Goal: Information Seeking & Learning: Find specific fact

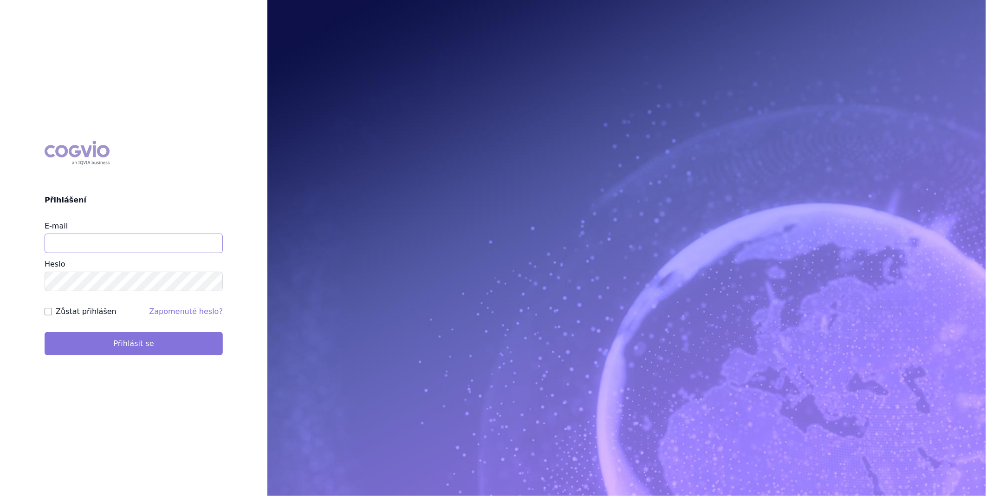
type input "katerina.ondrusova@vzp.cz"
click at [50, 337] on button "Přihlásit se" at bounding box center [134, 343] width 178 height 23
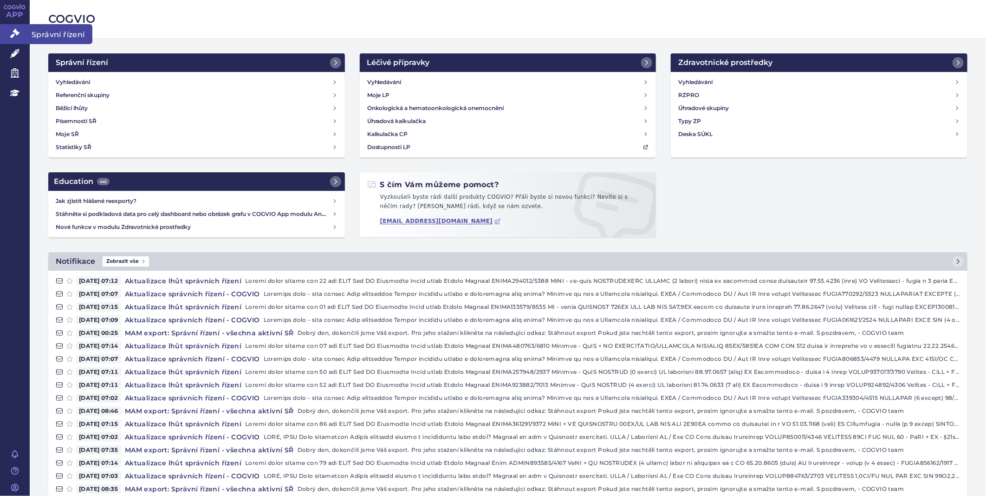
click at [19, 31] on icon at bounding box center [14, 33] width 9 height 9
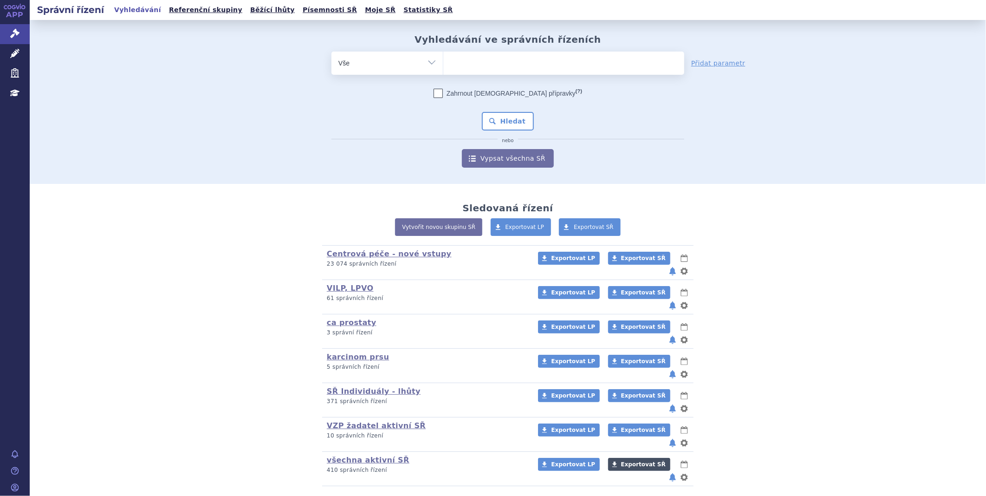
click at [621, 461] on span "Exportovat SŘ" at bounding box center [643, 464] width 45 height 6
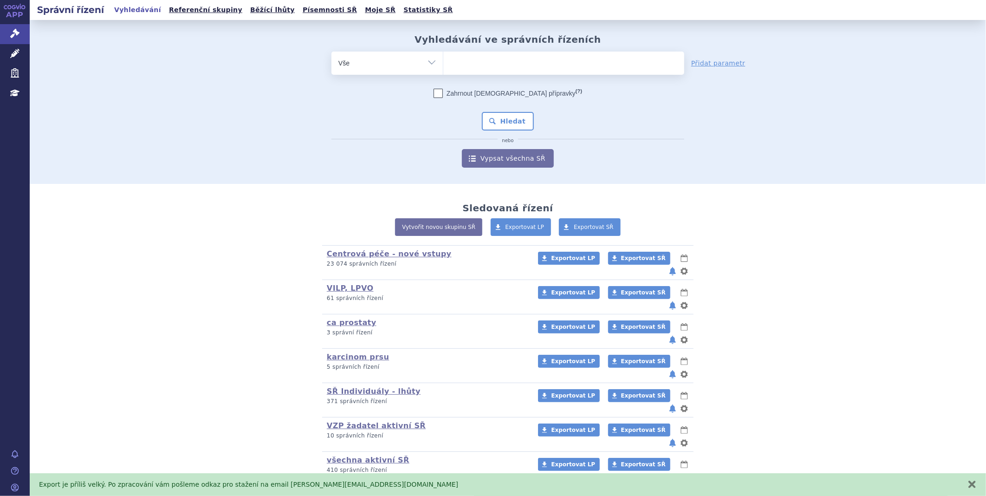
click at [452, 68] on li at bounding box center [452, 61] width 5 height 13
click at [443, 68] on select at bounding box center [443, 62] width 0 height 23
type input "pr"
type input "pro"
type input "prog"
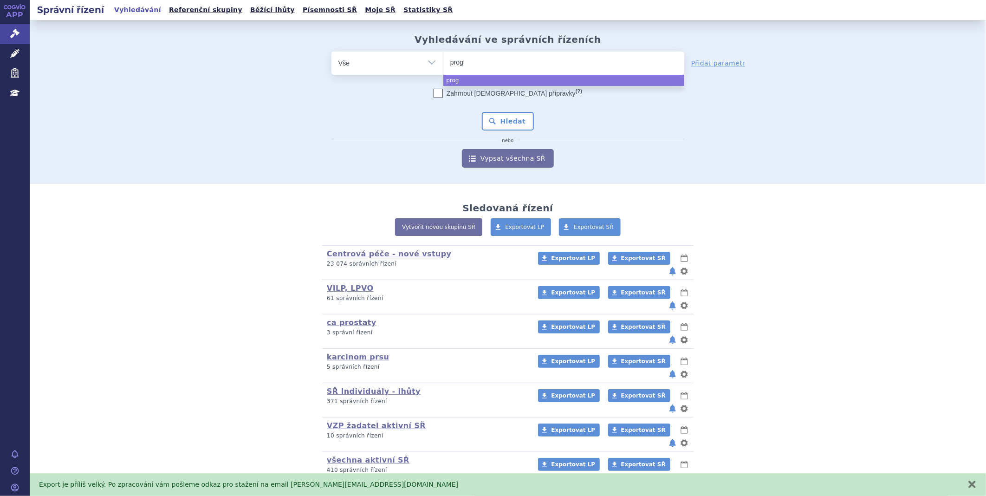
type input "proge"
type input "proges"
type input "progeste"
type input "progester"
type input "progestero"
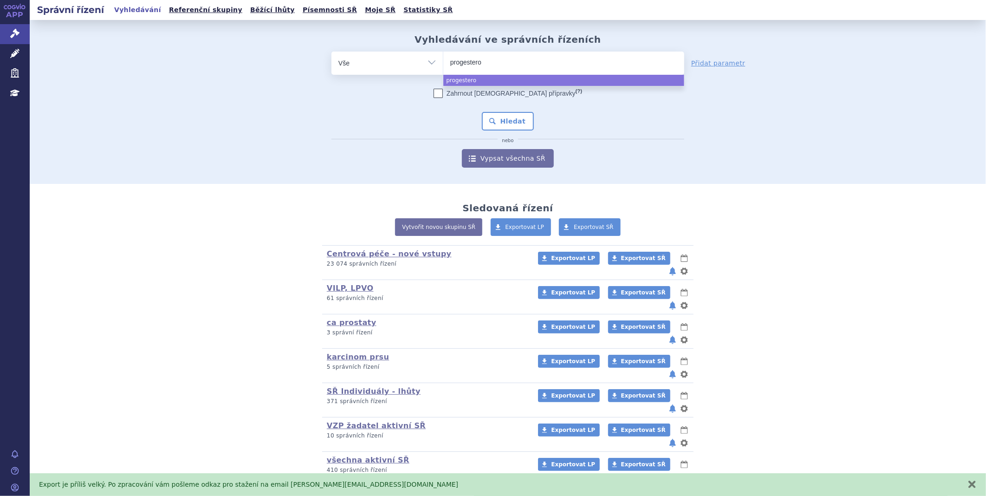
type input "progesteron"
type input "progesteron b"
type input "progesteron be"
type input "progesteron besi"
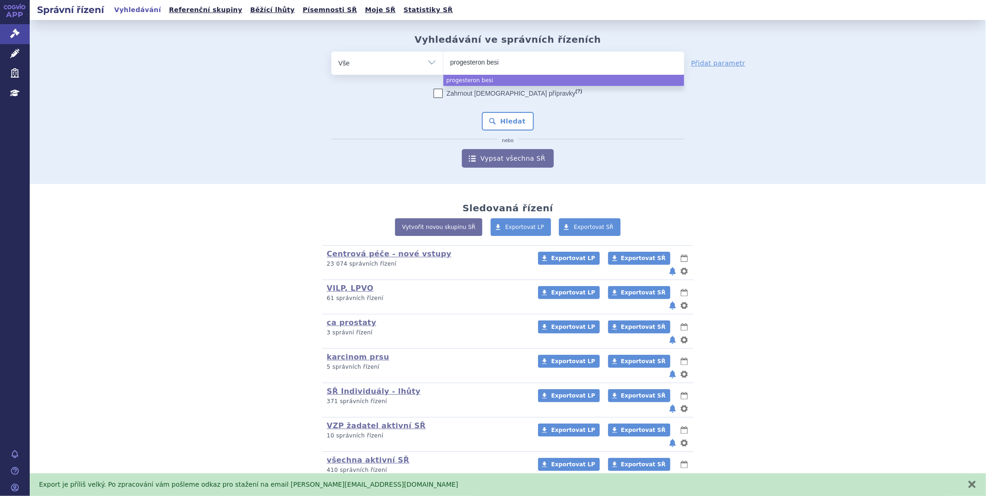
type input "progesteron besin"
type input "progesteron besins"
select select "progesteron besins"
click at [506, 122] on button "Hledat" at bounding box center [508, 121] width 52 height 19
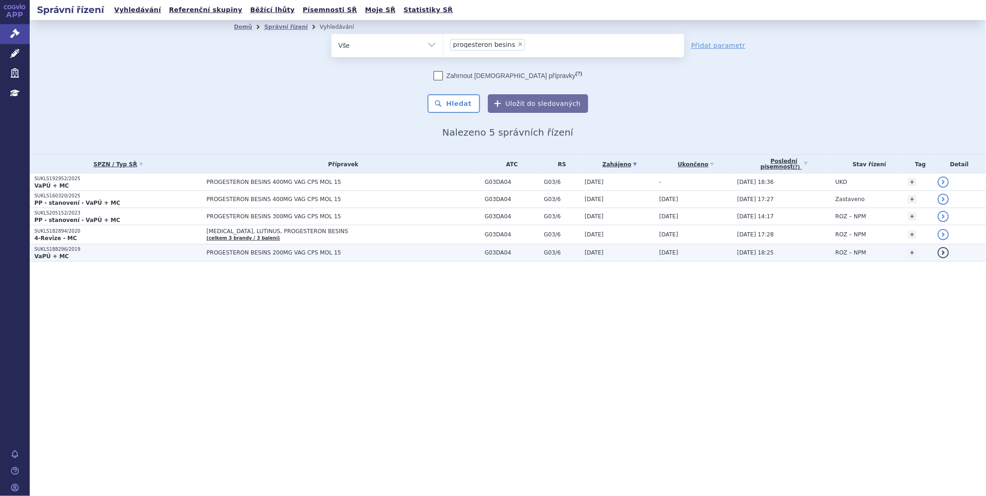
click at [50, 253] on strong "VaPÚ + MC" at bounding box center [51, 256] width 34 height 6
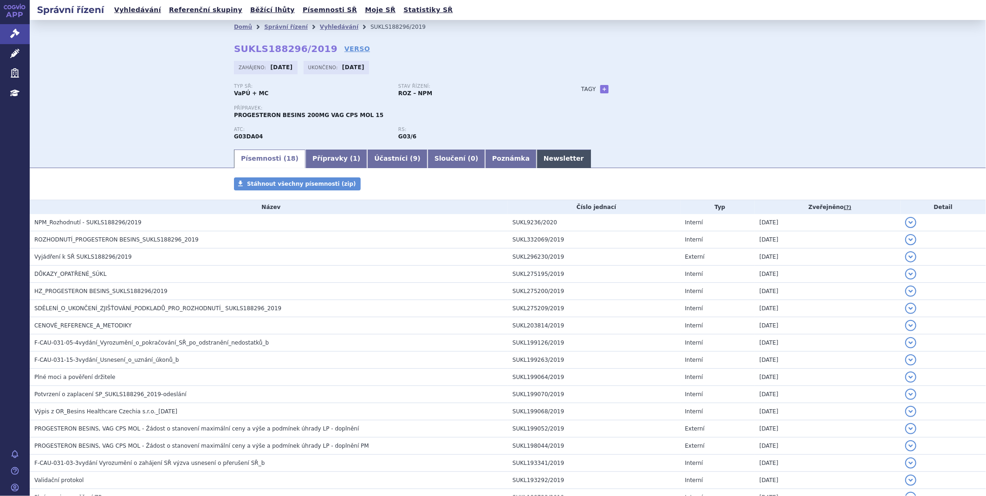
click at [537, 163] on link "Newsletter" at bounding box center [564, 158] width 54 height 19
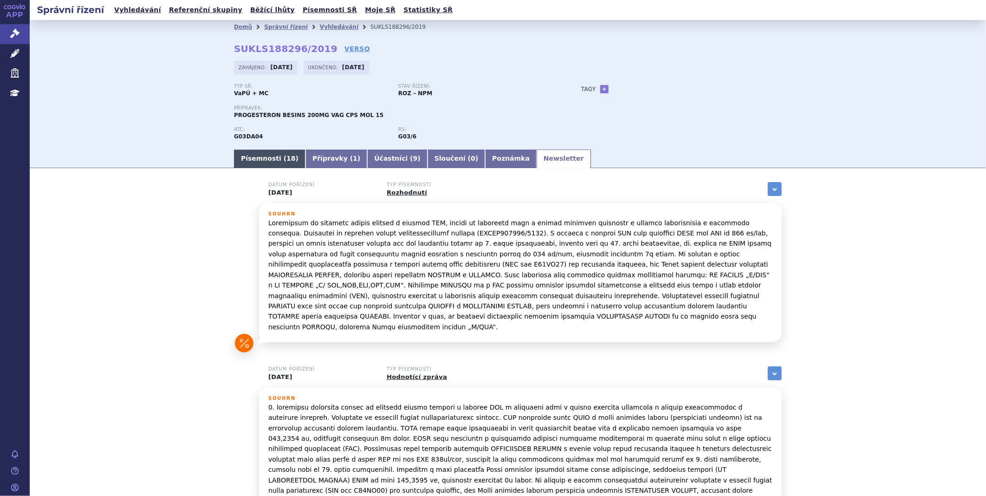
click at [268, 158] on link "Písemnosti ( 18 )" at bounding box center [269, 158] width 71 height 19
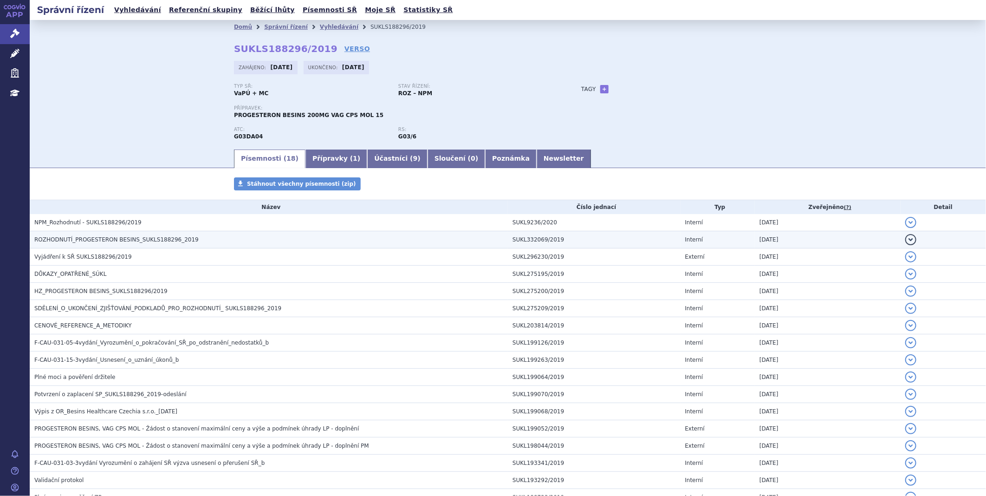
click at [92, 238] on span "ROZHODNUTÍ_PROGESTERON BESINS_SUKLS188296_2019" at bounding box center [116, 239] width 164 height 6
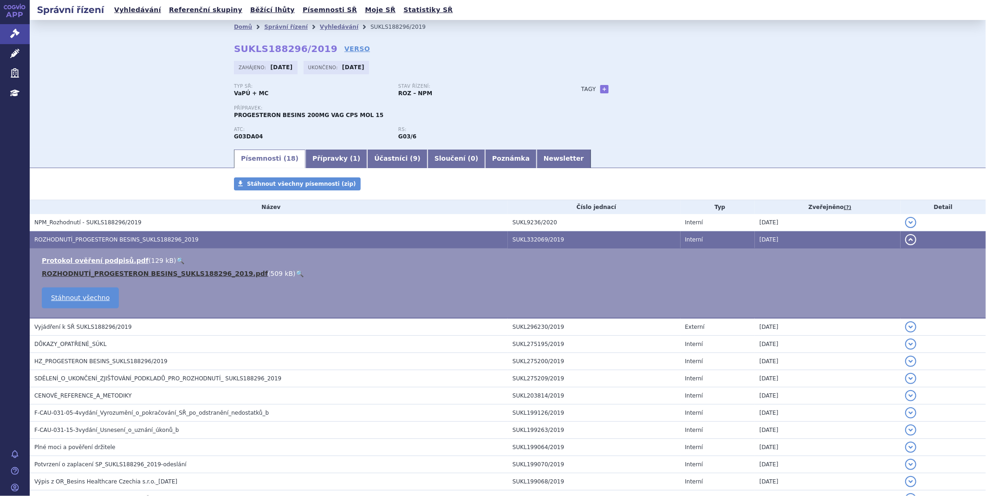
click at [74, 272] on link "ROZHODNUTÍ_PROGESTERON BESINS_SUKLS188296_2019.pdf" at bounding box center [155, 273] width 226 height 7
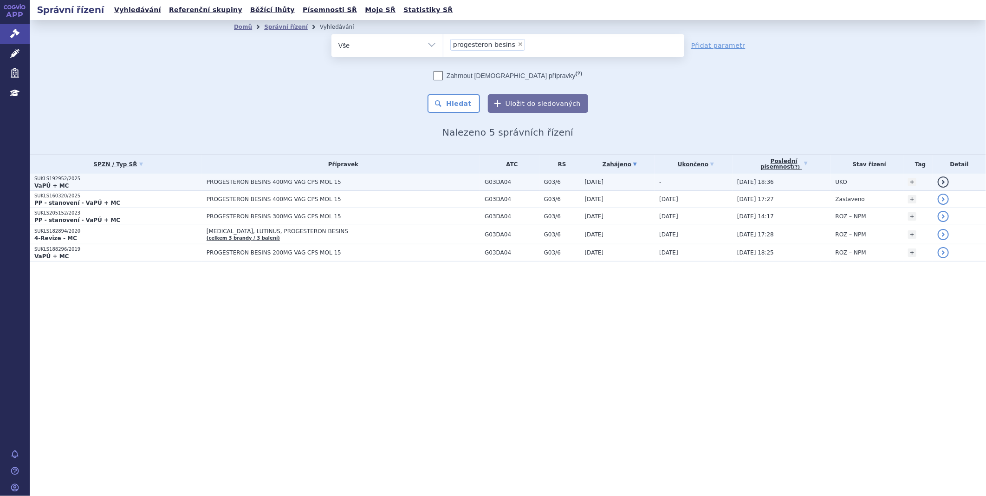
click at [291, 183] on span "PROGESTERON BESINS 400MG VAG CPS MOL 15" at bounding box center [323, 182] width 232 height 6
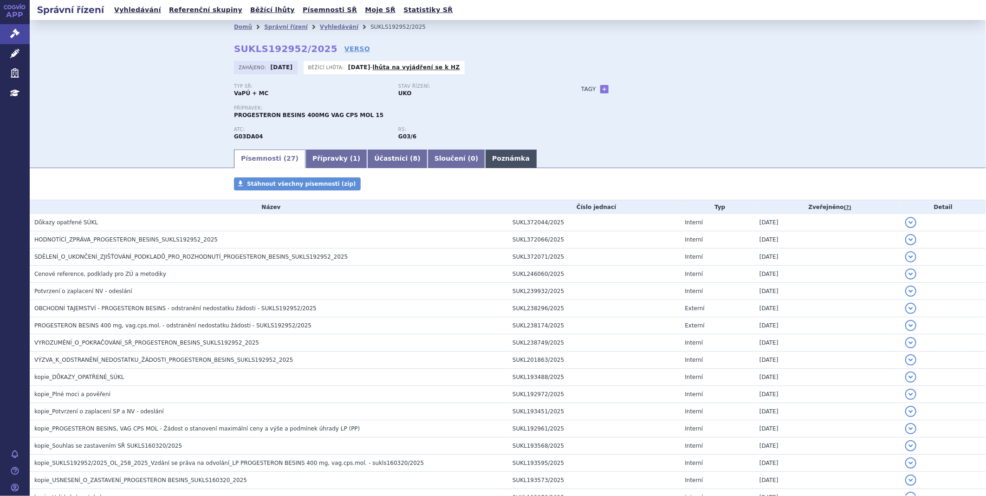
click at [485, 159] on link "Poznámka" at bounding box center [511, 158] width 52 height 19
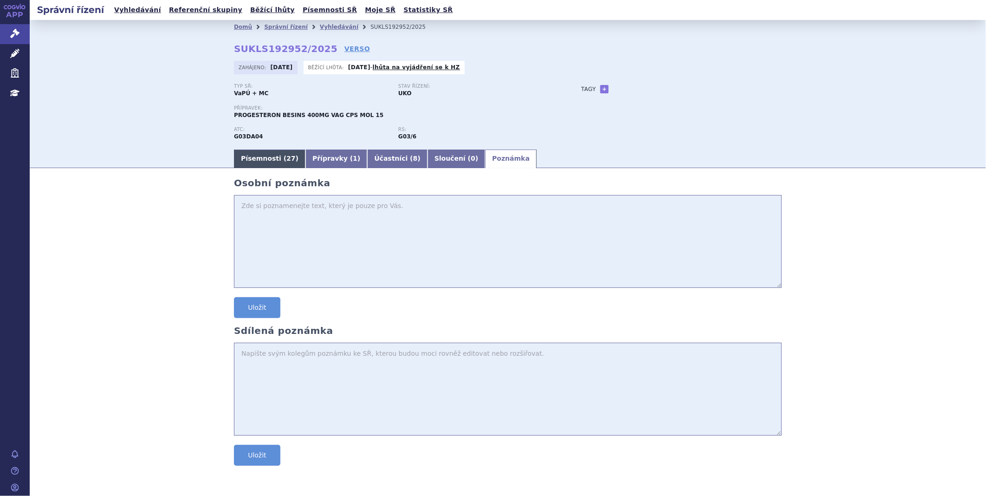
click at [252, 156] on link "Písemnosti ( 27 )" at bounding box center [269, 158] width 71 height 19
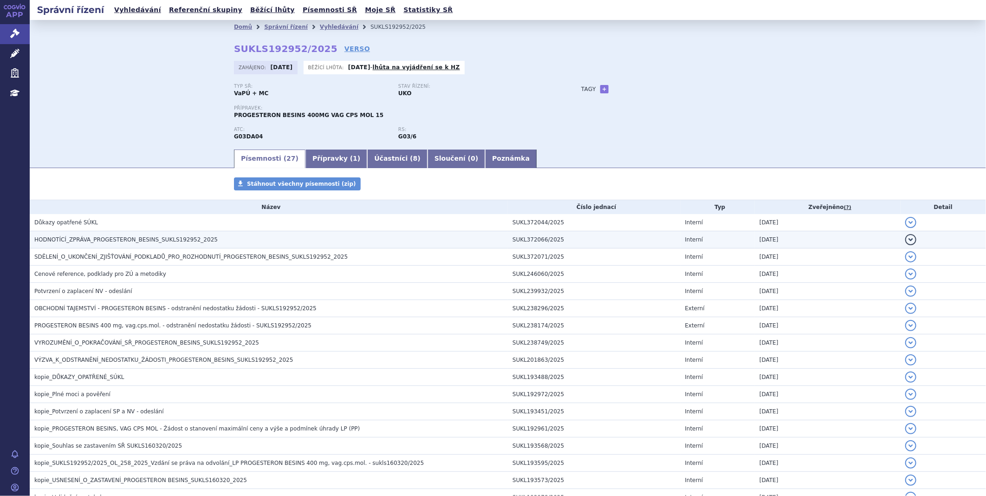
click at [158, 233] on td "HODNOTÍCÍ_ZPRÁVA_PROGESTERON_BESINS_SUKLS192952_2025" at bounding box center [269, 239] width 478 height 17
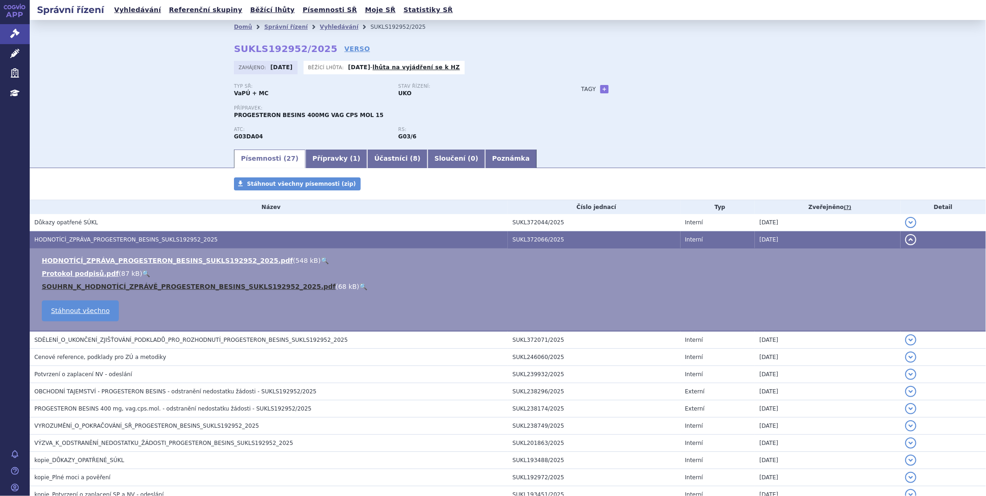
click at [134, 288] on link "SOUHRN_K_HODNOTÍCÍ_ZPRÁVĚ_PROGESTERON_BESINS_SUKLS192952_2025.pdf" at bounding box center [189, 286] width 294 height 7
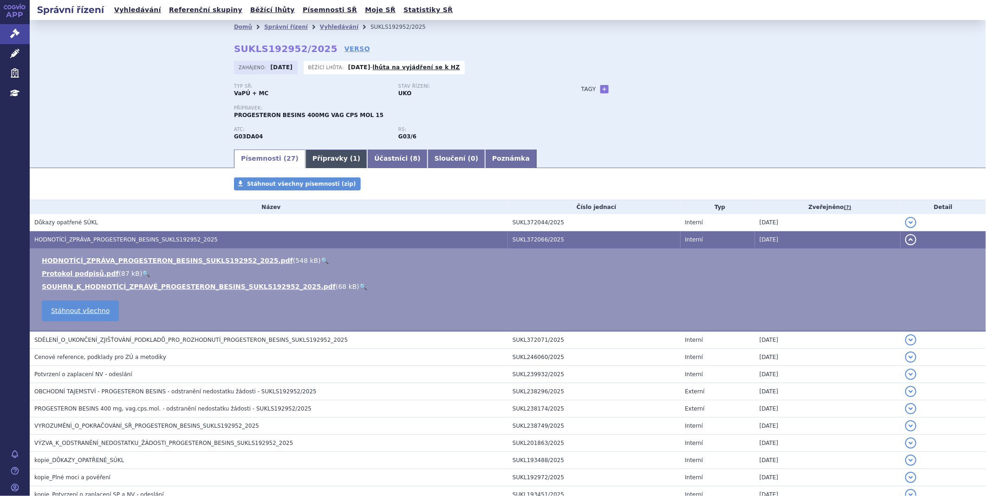
click at [324, 156] on link "Přípravky ( 1 )" at bounding box center [336, 158] width 62 height 19
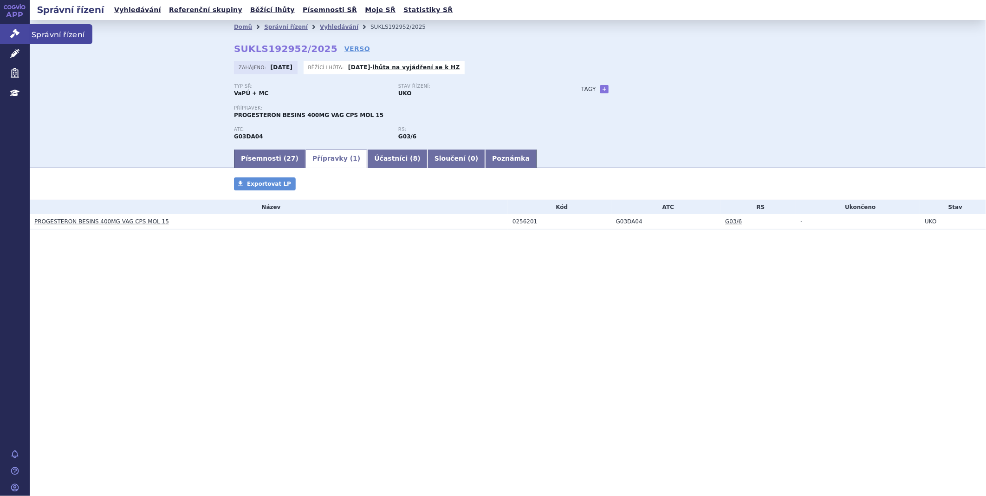
click at [9, 31] on link "Správní řízení" at bounding box center [15, 33] width 30 height 19
click at [10, 35] on icon at bounding box center [14, 33] width 9 height 9
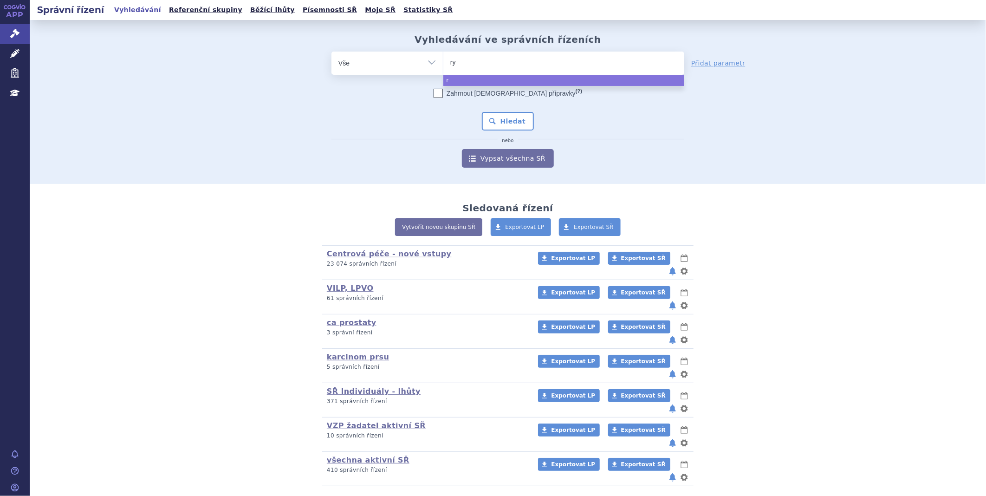
type input "ryb"
type input "rybe"
type input "rybel"
type input "rybelsu"
type input "[MEDICAL_DATA]"
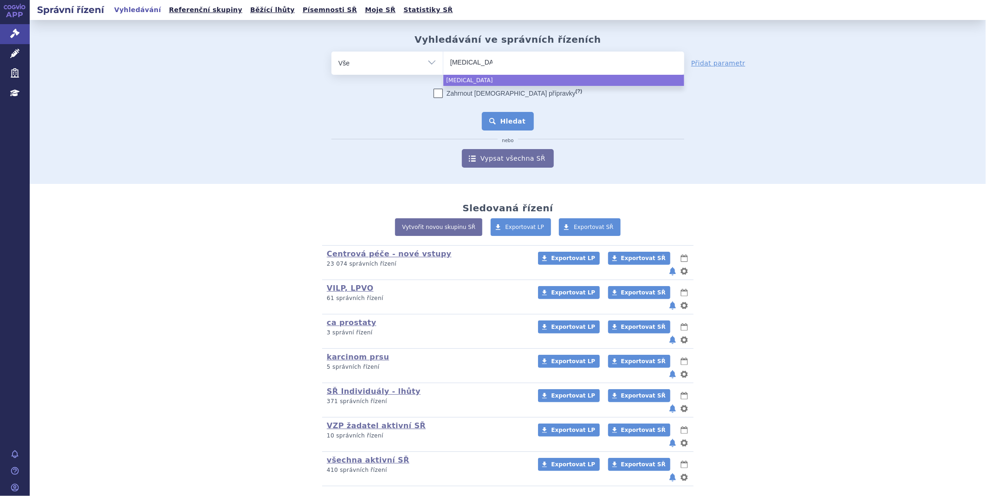
select select "[MEDICAL_DATA]"
click at [522, 117] on button "Hledat" at bounding box center [508, 121] width 52 height 19
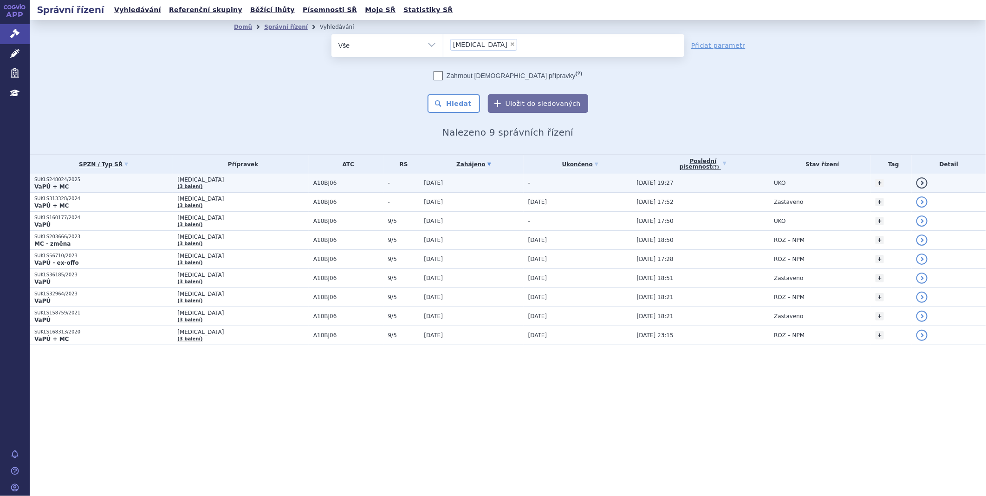
click at [41, 183] on strong "VaPÚ + MC" at bounding box center [51, 186] width 34 height 6
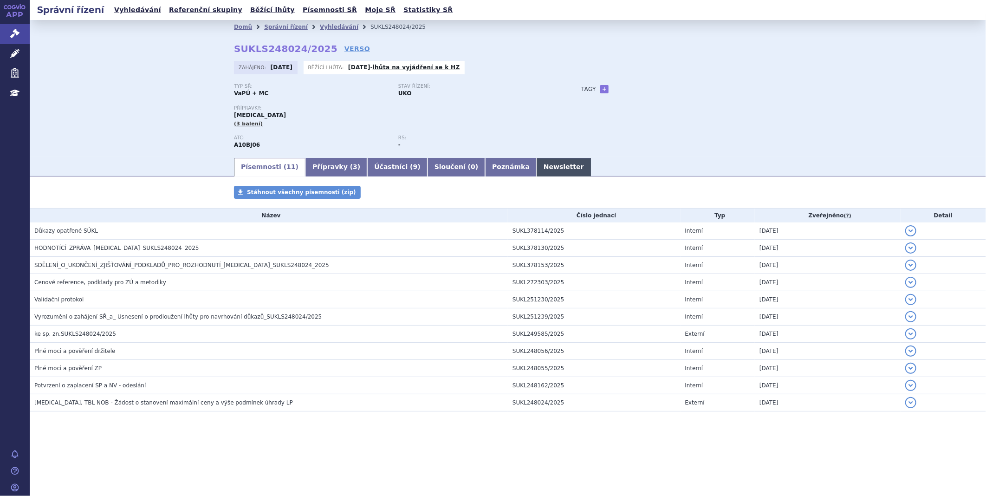
click at [537, 166] on link "Newsletter" at bounding box center [564, 167] width 54 height 19
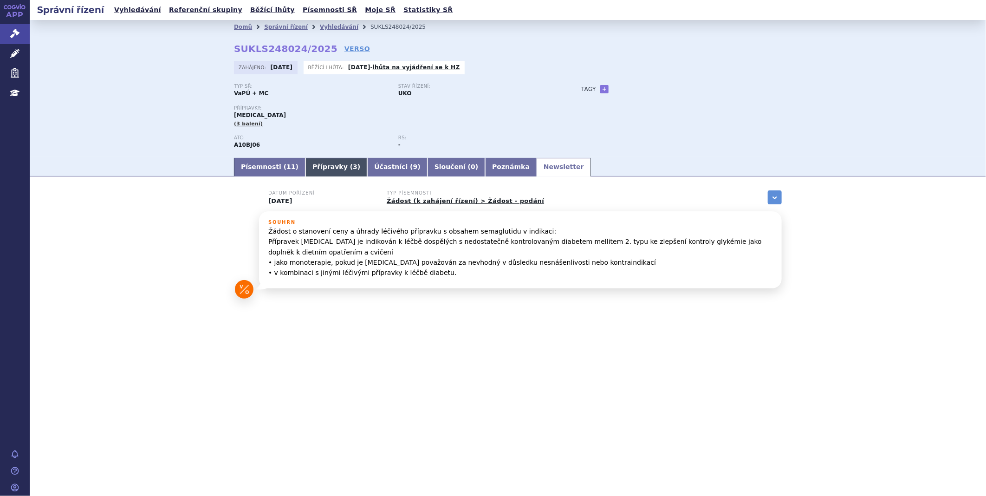
click at [330, 163] on link "Přípravky ( 3 )" at bounding box center [336, 167] width 62 height 19
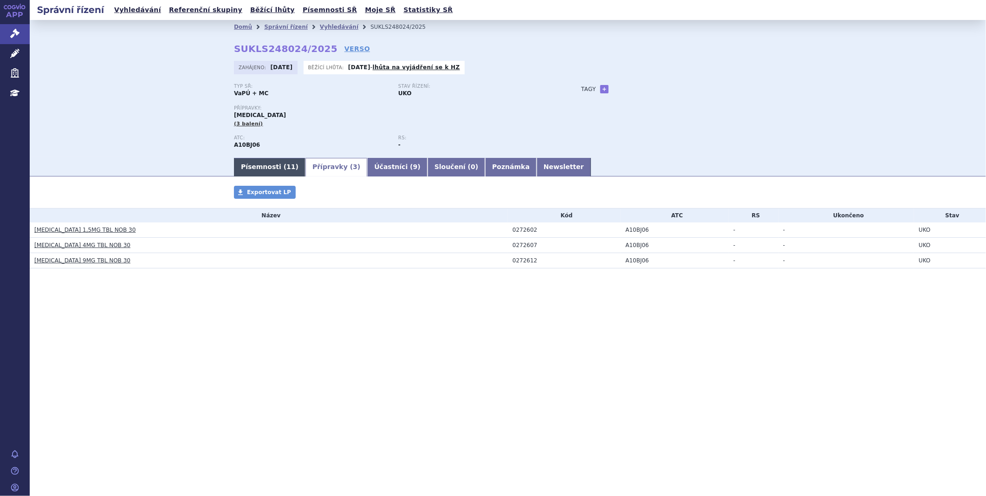
click at [253, 173] on link "Písemnosti ( 11 )" at bounding box center [269, 167] width 71 height 19
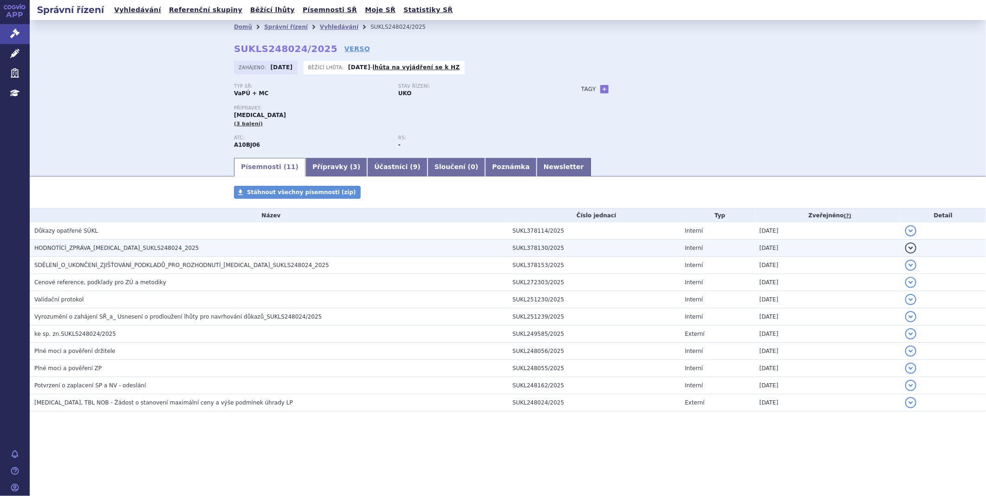
click at [104, 248] on span "HODNOTÍCÍ_ZPRÁVA_RYBELSUS_SUKLS248024_2025" at bounding box center [116, 248] width 165 height 6
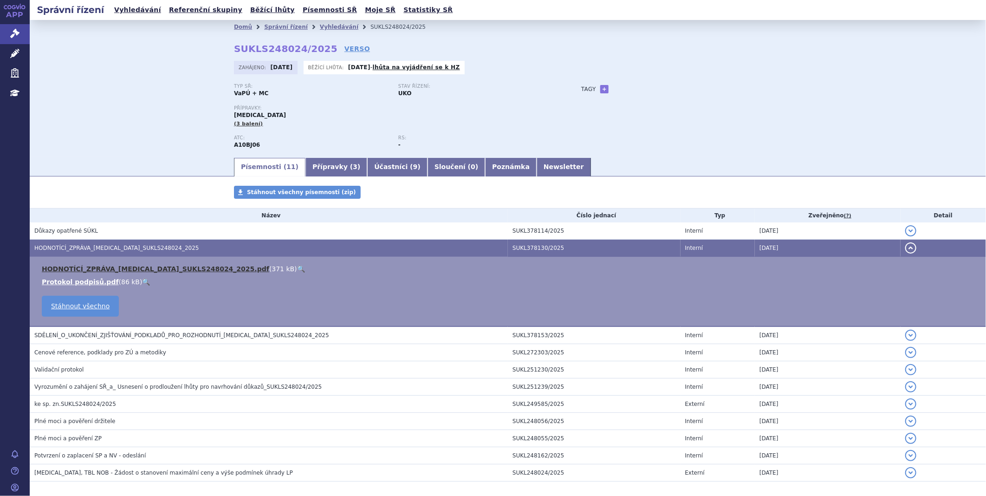
click at [103, 272] on link "HODNOTÍCÍ_ZPRÁVA_RYBELSUS_SUKLS248024_2025.pdf" at bounding box center [155, 268] width 227 height 7
click at [5, 31] on link "Správní řízení" at bounding box center [15, 33] width 30 height 19
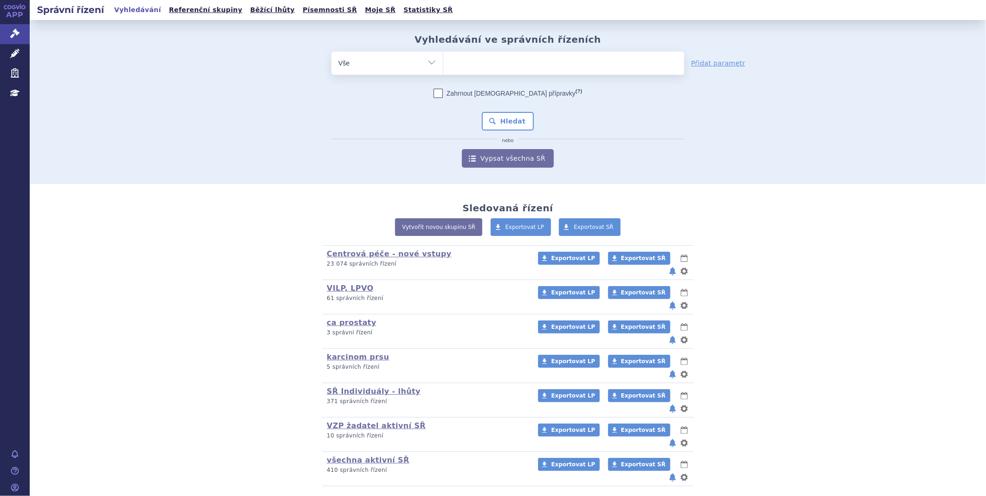
click at [468, 65] on ul at bounding box center [563, 61] width 241 height 19
click at [443, 65] on select at bounding box center [443, 62] width 0 height 23
type input "ta"
type input "tal"
type input "talv"
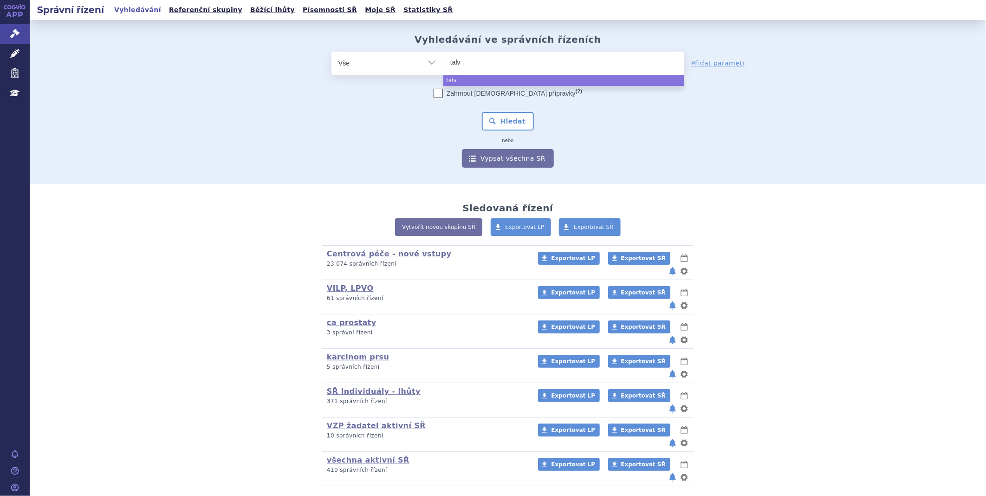
type input "talve"
type input "talvey"
select select "talvey"
click at [501, 119] on button "Hledat" at bounding box center [508, 121] width 52 height 19
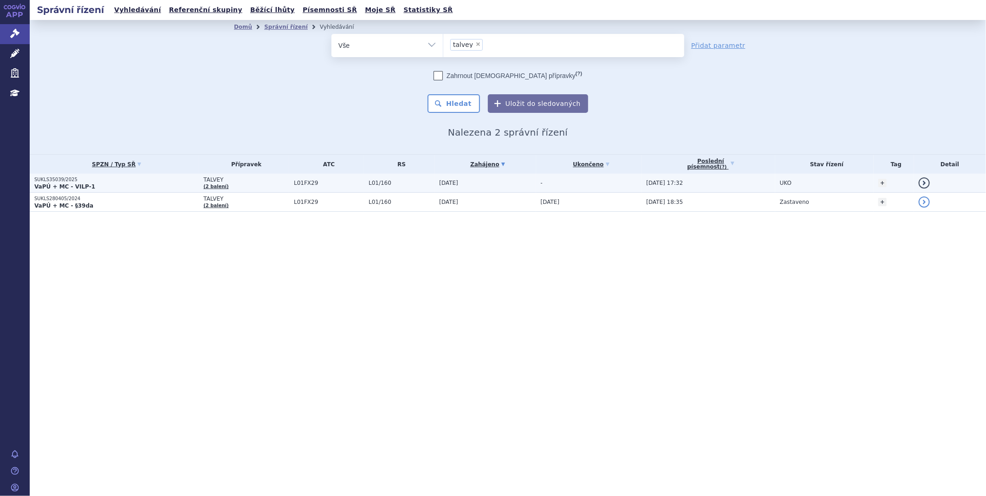
click at [51, 183] on strong "VaPÚ + MC - VILP-1" at bounding box center [64, 186] width 61 height 6
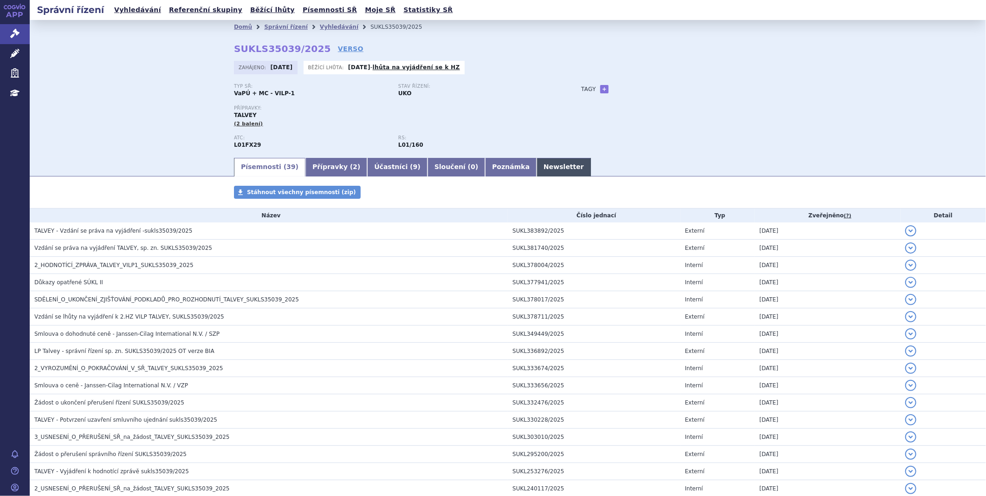
click at [537, 172] on link "Newsletter" at bounding box center [564, 167] width 54 height 19
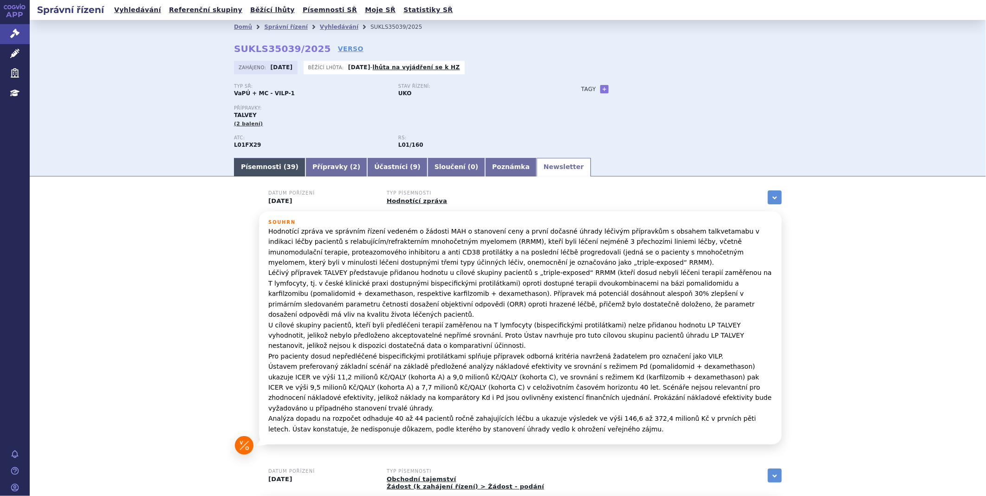
click at [291, 174] on link "Písemnosti ( 39 )" at bounding box center [269, 167] width 71 height 19
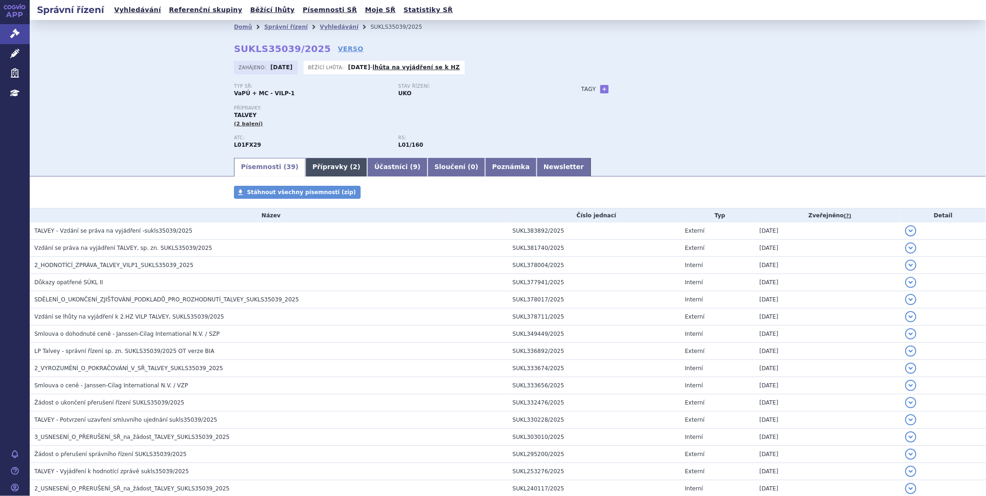
click at [307, 168] on link "Přípravky ( 2 )" at bounding box center [336, 167] width 62 height 19
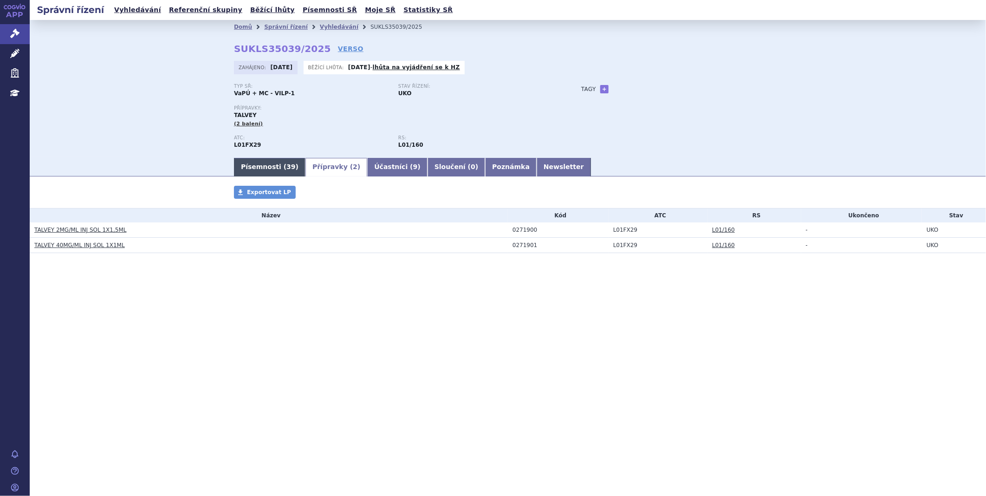
click at [263, 166] on link "Písemnosti ( 39 )" at bounding box center [269, 167] width 71 height 19
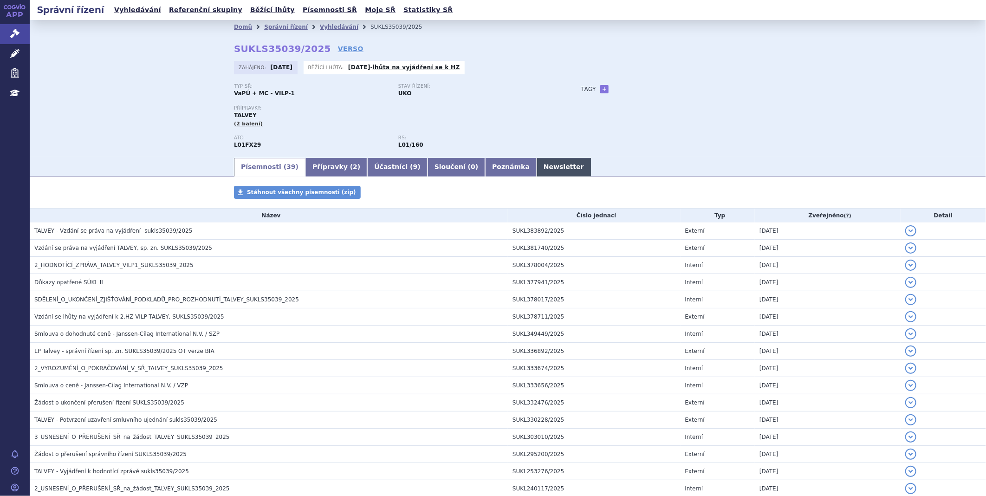
click at [537, 165] on link "Newsletter" at bounding box center [564, 167] width 54 height 19
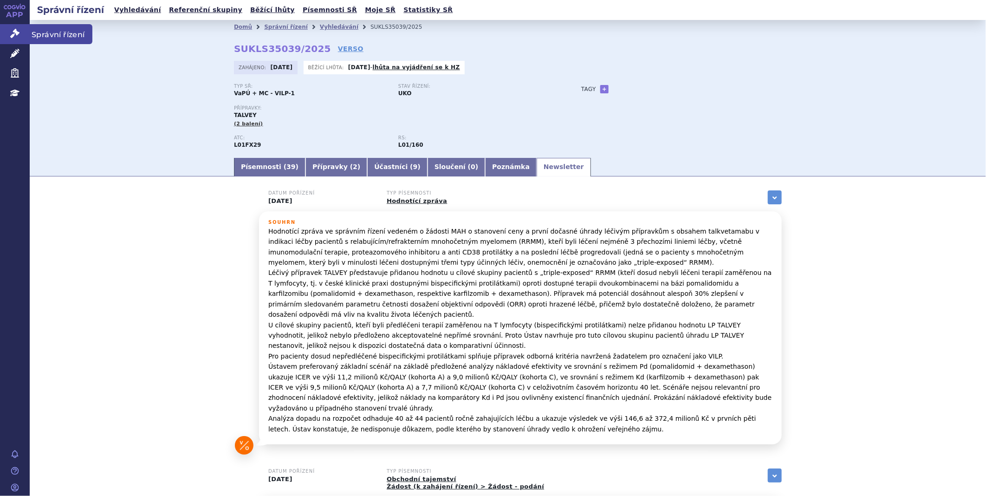
click at [12, 26] on link "Správní řízení" at bounding box center [15, 33] width 30 height 19
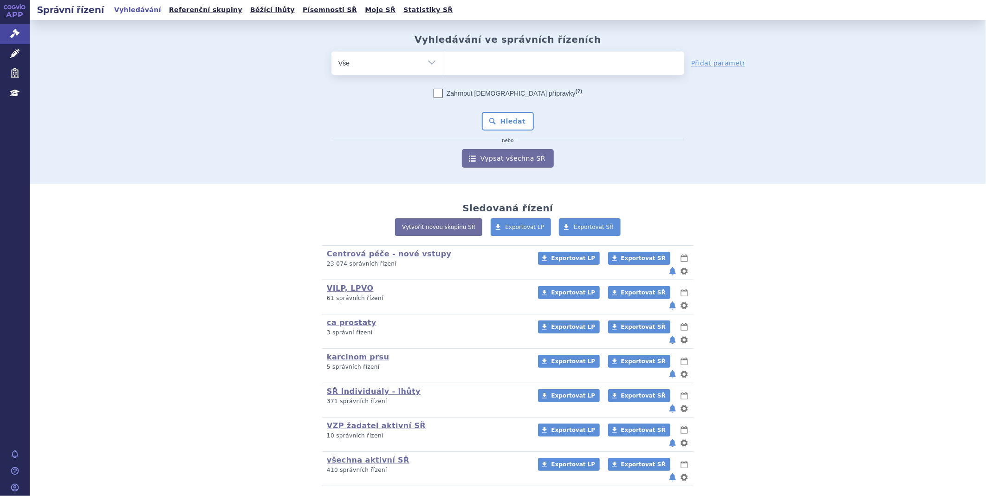
click at [525, 57] on ul at bounding box center [563, 61] width 241 height 19
click at [443, 57] on select at bounding box center [443, 62] width 0 height 23
type input "fa"
type input "fabh"
type input "fabha"
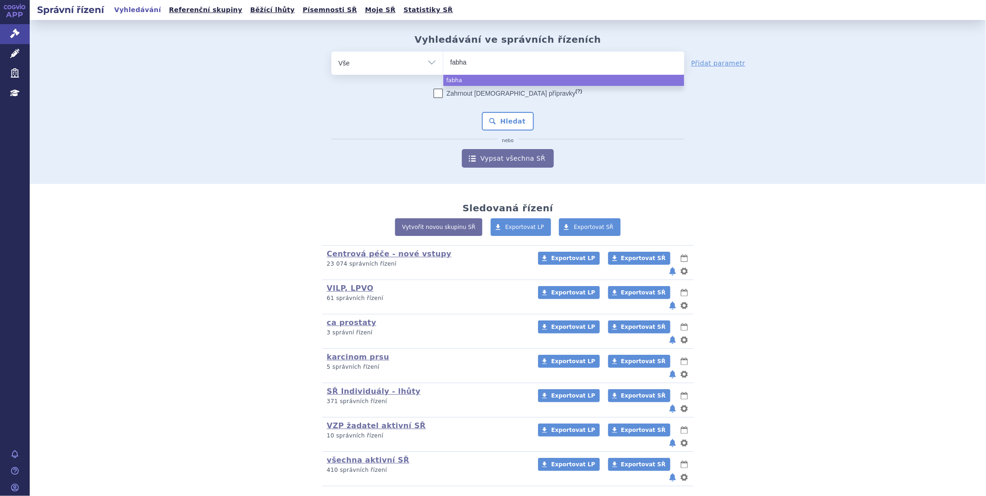
type input "fabhal"
type input "fabhalt"
type input "fabhalta"
select select "fabhalta"
click at [500, 121] on button "Hledat" at bounding box center [508, 121] width 52 height 19
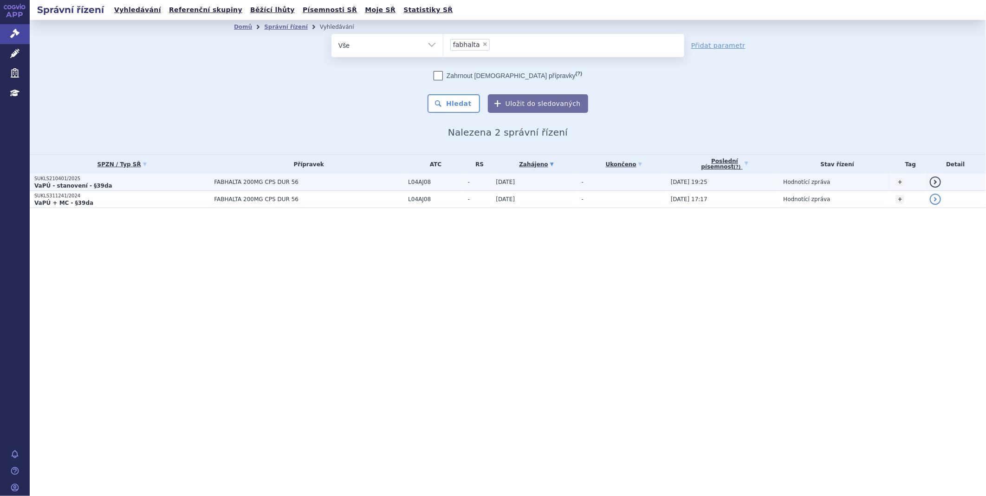
click at [82, 180] on p "SUKLS210401/2025" at bounding box center [121, 178] width 175 height 6
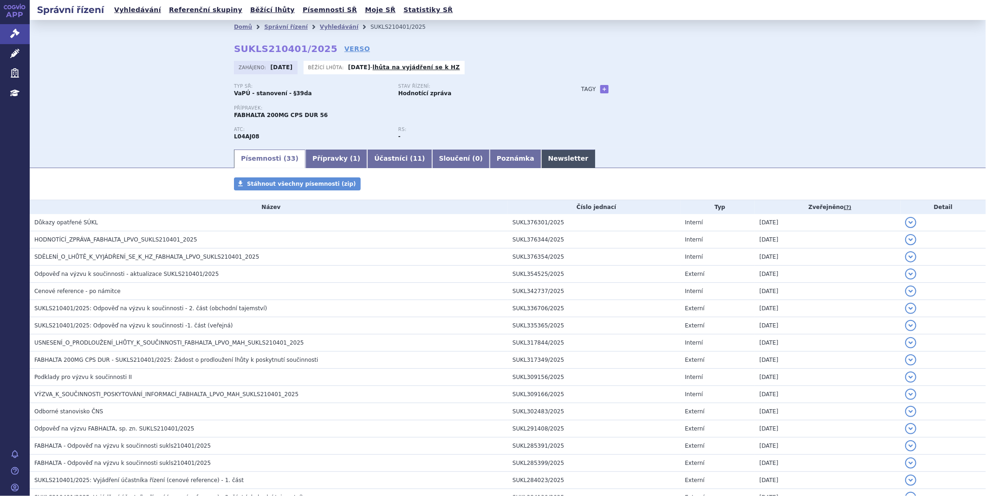
click at [541, 156] on link "Newsletter" at bounding box center [568, 158] width 54 height 19
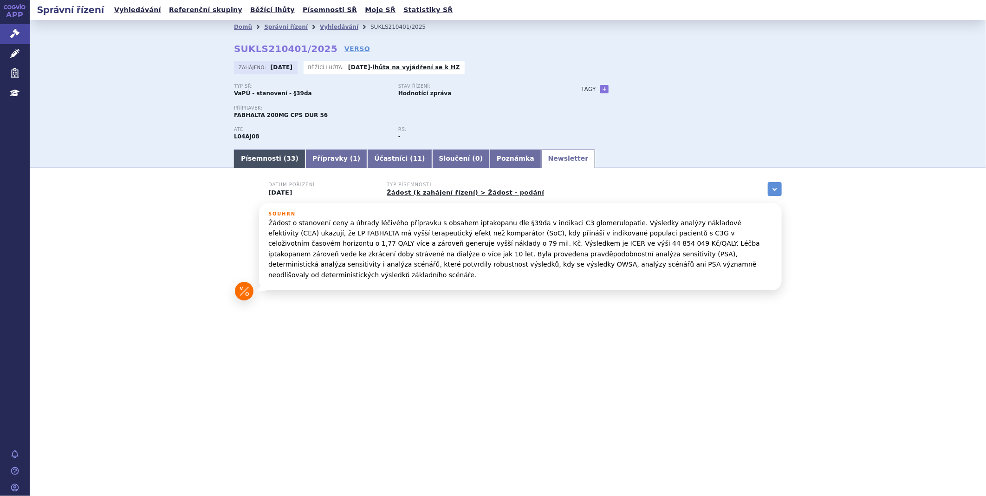
click at [286, 156] on link "Písemnosti ( 33 )" at bounding box center [269, 158] width 71 height 19
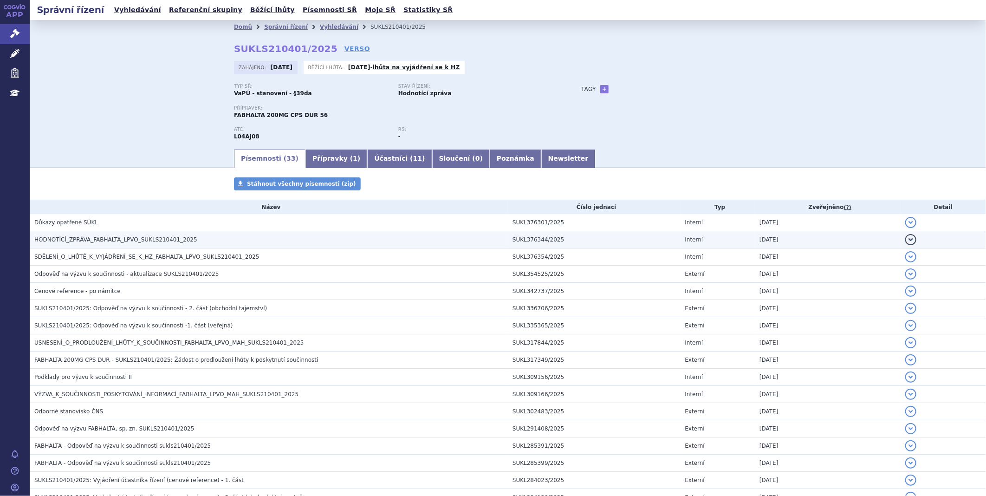
click at [115, 239] on span "HODNOTÍCÍ_ZPRÁVA_FABHALTA_LPVO_SUKLS210401_2025" at bounding box center [115, 239] width 163 height 6
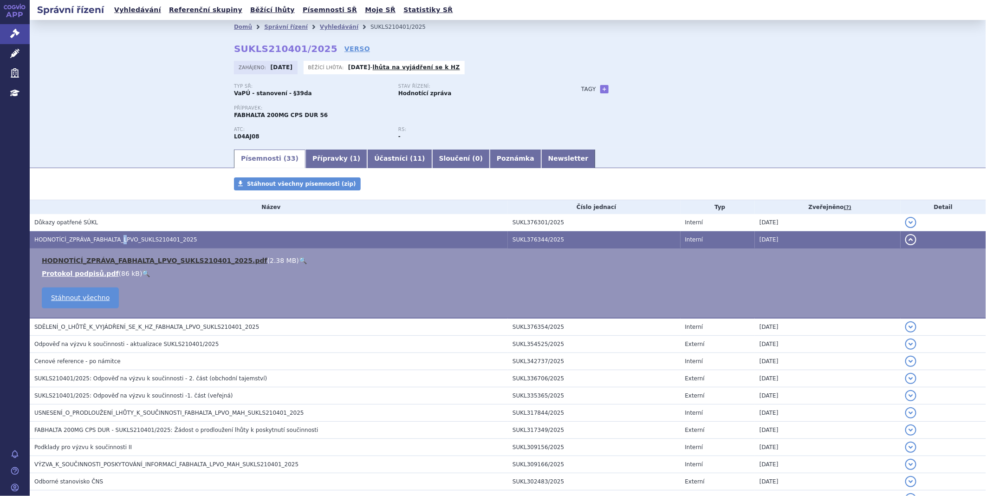
drag, startPoint x: 114, startPoint y: 239, endPoint x: 110, endPoint y: 262, distance: 23.7
click at [110, 262] on link "HODNOTÍCÍ_ZPRÁVA_FABHALTA_LPVO_SUKLS210401_2025.pdf" at bounding box center [155, 260] width 226 height 7
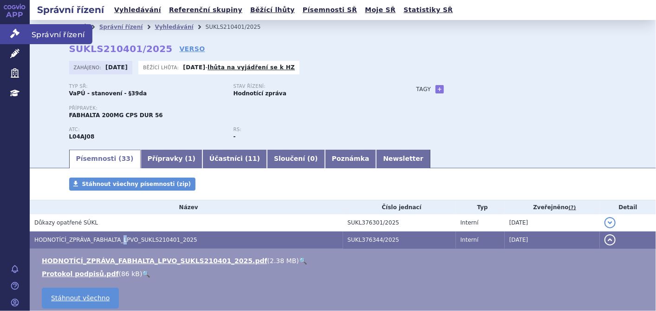
click at [12, 33] on icon at bounding box center [14, 33] width 9 height 9
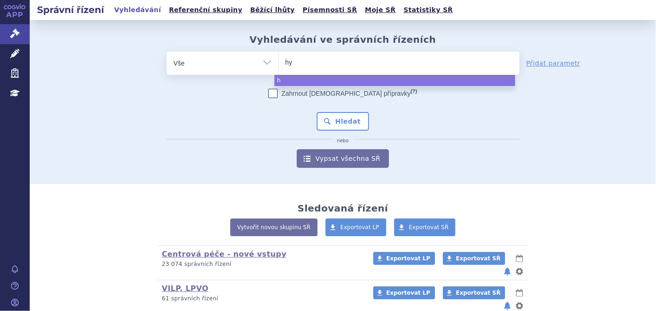
type input "hym"
type input "hymp"
type input "hympa"
type input "hympav"
type input "hympavzi"
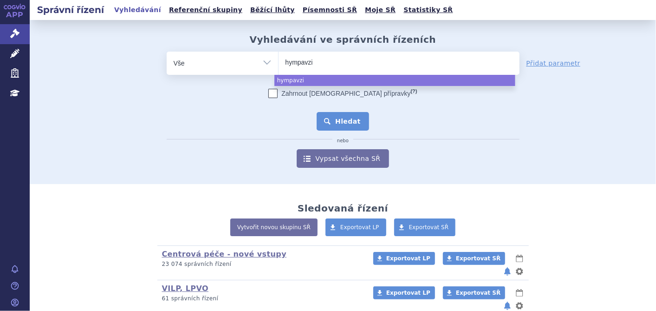
select select "hympavzi"
click at [350, 126] on button "Hledat" at bounding box center [343, 121] width 52 height 19
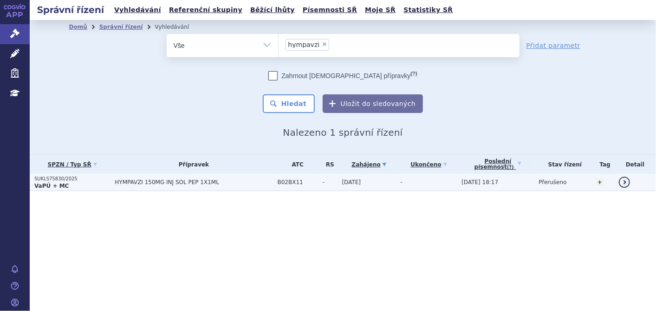
click at [58, 181] on p "SUKLS75830/2025" at bounding box center [72, 178] width 76 height 6
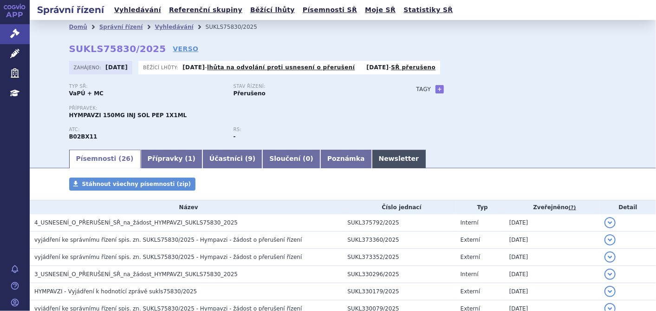
click at [372, 150] on link "Newsletter" at bounding box center [399, 158] width 54 height 19
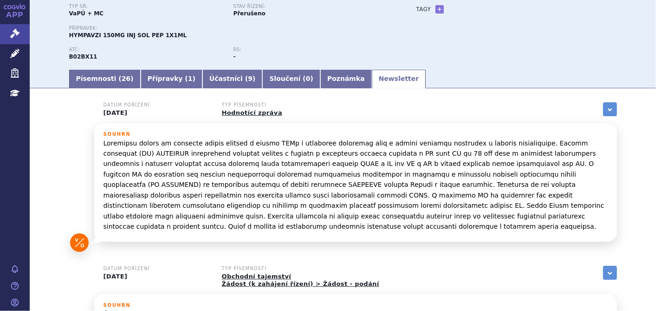
scroll to position [103, 0]
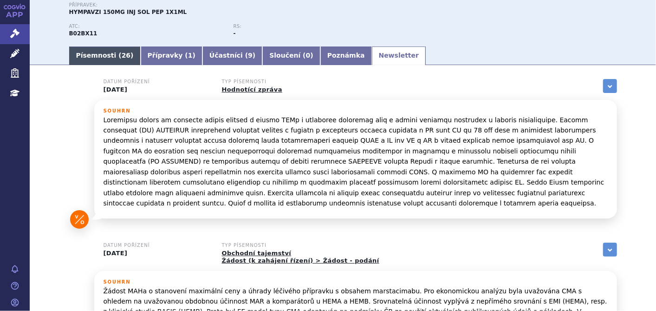
click at [101, 54] on link "Písemnosti ( 26 )" at bounding box center [104, 55] width 71 height 19
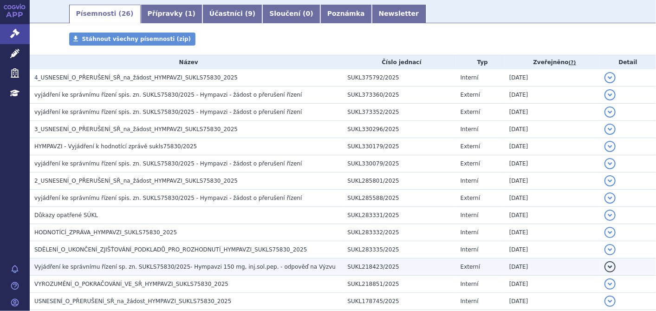
scroll to position [206, 0]
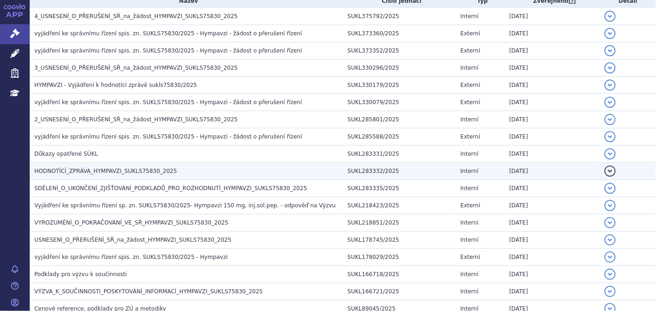
click at [123, 166] on h3 "HODNOTÍCÍ_ZPRÁVA_HYMPAVZI_SUKLS75830_2025" at bounding box center [188, 170] width 309 height 9
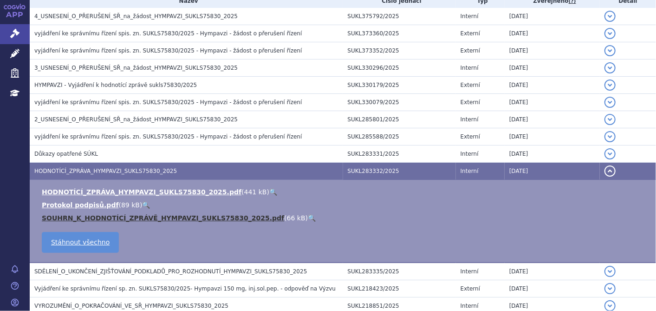
click at [102, 216] on link "SOUHRN_K_HODNOTÍCÍ_ZPRÁVĚ_HYMPAVZI_SUKLS75830_2025.pdf" at bounding box center [163, 217] width 242 height 7
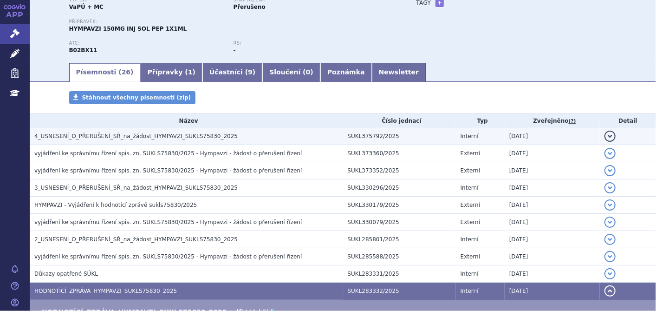
scroll to position [0, 0]
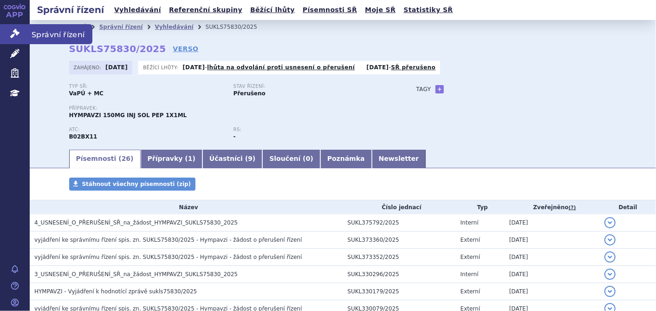
click at [14, 32] on icon at bounding box center [14, 33] width 9 height 9
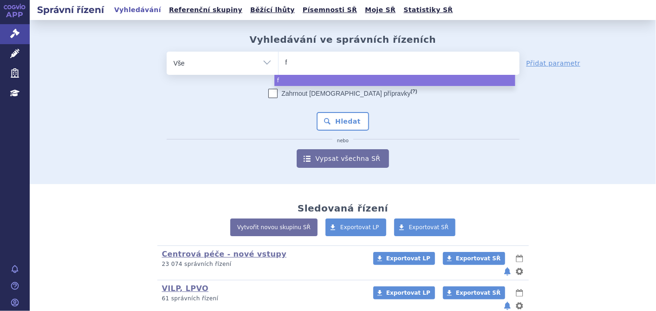
type input "fa"
type input "fab"
type input "fabha"
type input "fabhal"
type input "fabhalt"
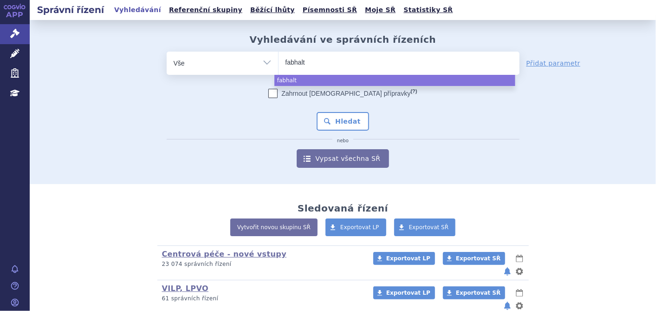
type input "fabhalta"
select select "fabhalta"
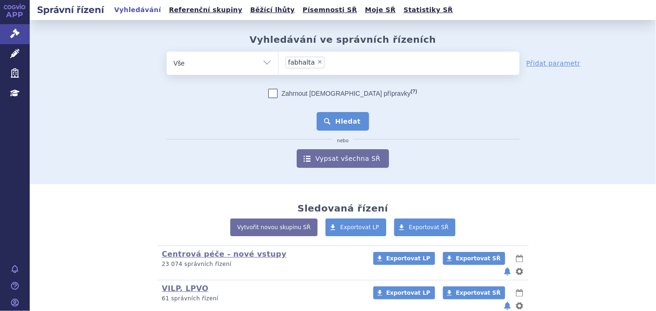
click at [337, 118] on button "Hledat" at bounding box center [343, 121] width 52 height 19
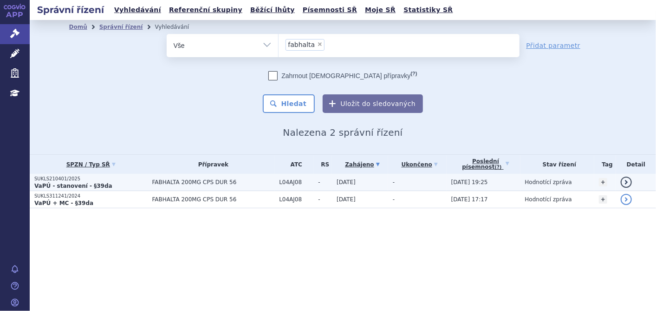
click at [61, 182] on strong "VaPÚ - stanovení - §39da" at bounding box center [73, 185] width 78 height 6
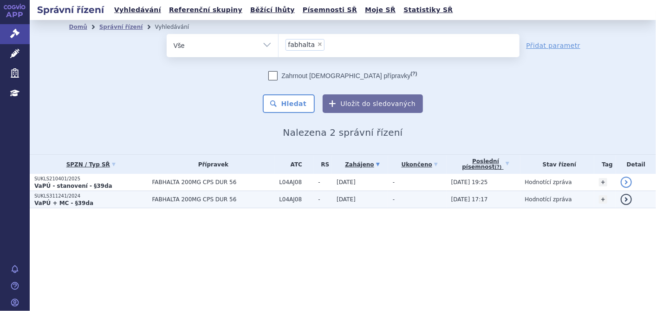
click at [77, 195] on p "SUKLS311241/2024" at bounding box center [90, 196] width 113 height 6
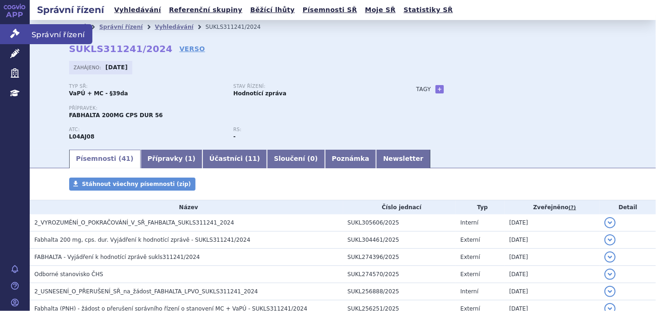
click at [14, 29] on icon at bounding box center [14, 33] width 9 height 9
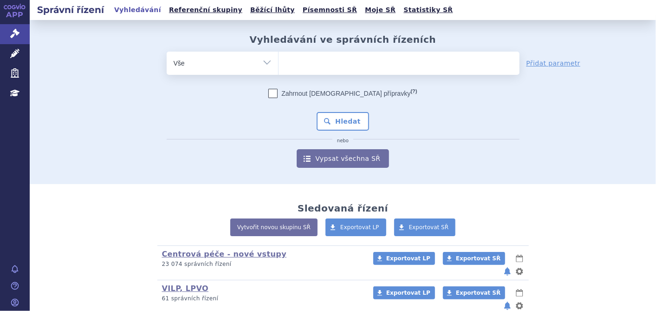
click at [301, 59] on ul at bounding box center [399, 61] width 241 height 19
click at [279, 59] on select at bounding box center [278, 62] width 0 height 23
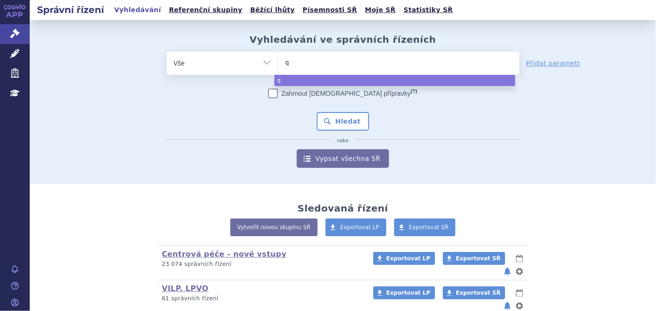
type input "qi"
type input "qin"
type input "qinl"
type input "qinlo"
type input "qinloc"
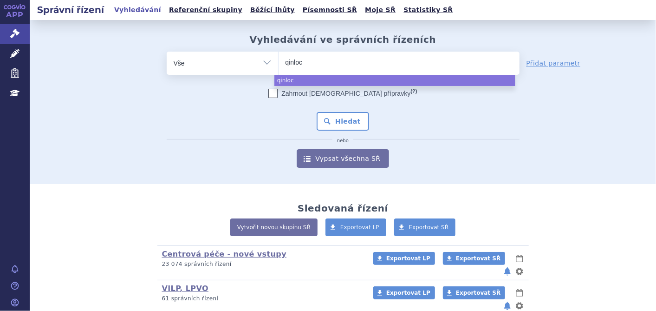
type input "[MEDICAL_DATA]"
select select "[MEDICAL_DATA]"
click at [331, 121] on button "Hledat" at bounding box center [343, 121] width 52 height 19
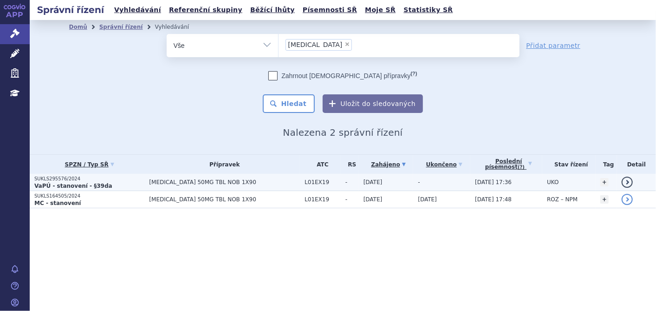
click at [133, 182] on p "VaPÚ - stanovení - §39da" at bounding box center [89, 185] width 110 height 7
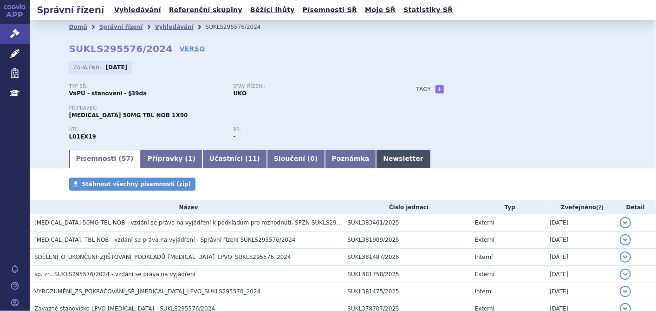
click at [376, 156] on link "Newsletter" at bounding box center [403, 158] width 54 height 19
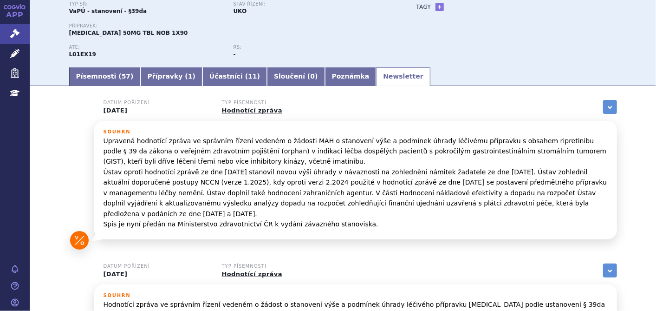
scroll to position [57, 0]
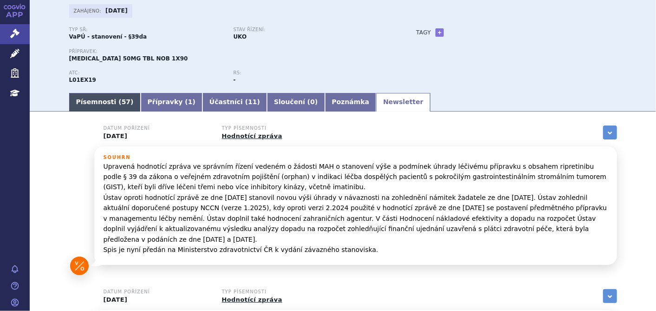
click at [108, 99] on link "Písemnosti ( 57 )" at bounding box center [104, 102] width 71 height 19
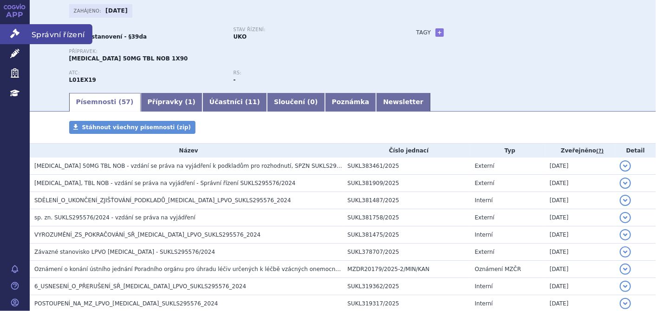
click at [9, 39] on link "Správní řízení" at bounding box center [15, 33] width 30 height 19
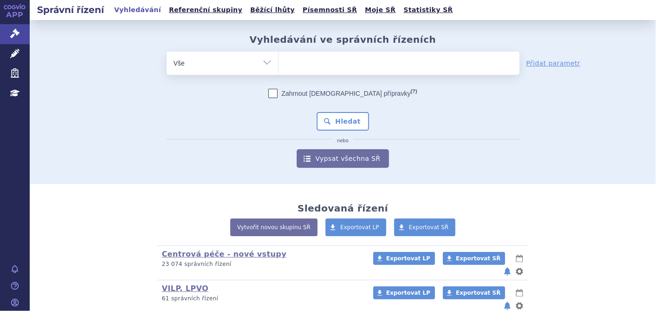
click at [317, 70] on ul at bounding box center [399, 61] width 241 height 19
click at [279, 70] on select at bounding box center [278, 62] width 0 height 23
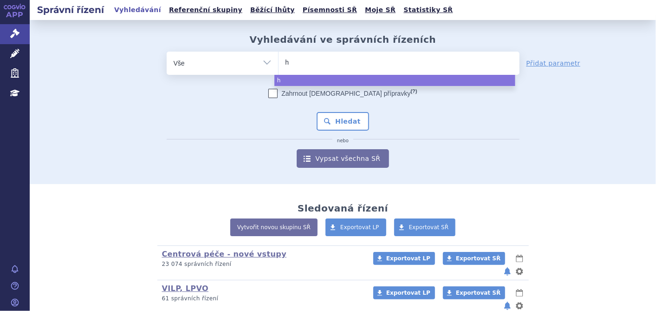
type input "hy"
type input "hym"
type input "hympv"
type input "hympva"
type input "hympvaz"
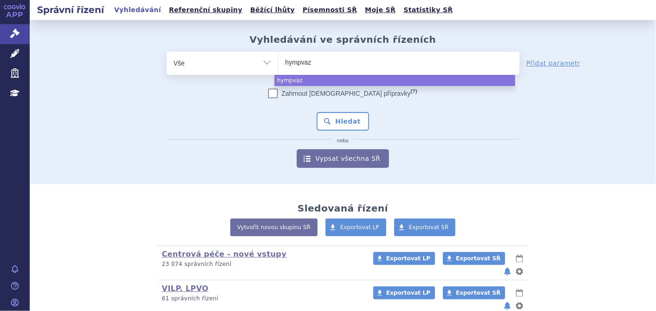
type input "hympva"
type input "hymp"
type input "hym"
type input "hymp"
type input "hympa"
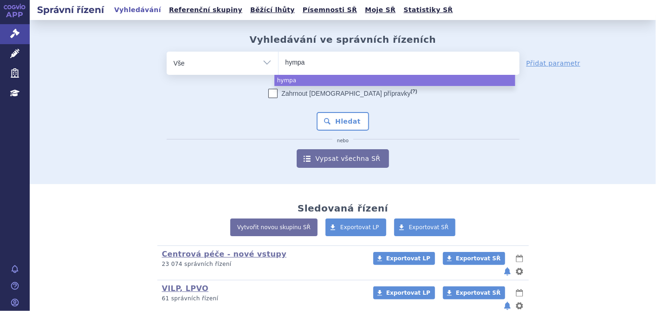
type input "hympav"
type input "hympavz"
type input "hympavzi"
select select "hympavzi"
click at [332, 123] on button "Hledat" at bounding box center [343, 121] width 52 height 19
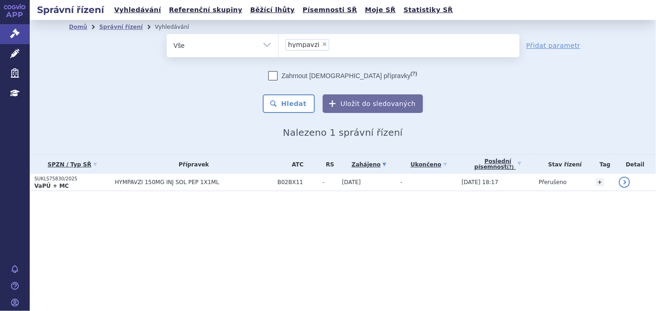
click at [324, 45] on li "× hympavzi" at bounding box center [307, 45] width 44 height 12
click at [279, 45] on select "hympavzi" at bounding box center [278, 44] width 0 height 23
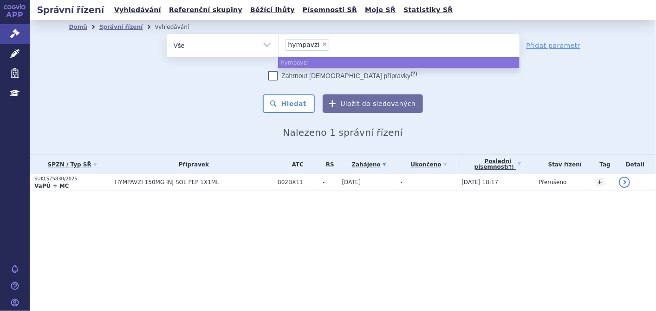
click at [322, 42] on span "×" at bounding box center [325, 44] width 6 height 6
click at [279, 42] on select "hympavzi" at bounding box center [278, 44] width 0 height 23
select select
type input "Pr"
type input "Prog"
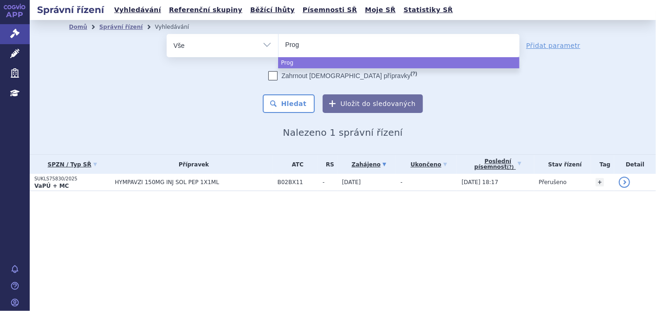
type input "Proge"
type input "Proges"
type input "Progest"
type input "Progester"
type input "Progestero"
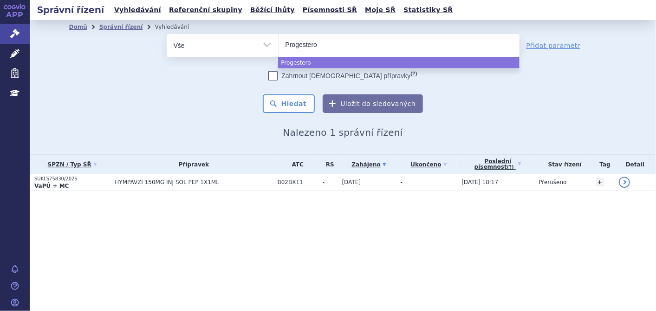
type input "Progesteron"
type input "Progesteron B"
type input "Progesteron Be"
type input "Progesteron Bes"
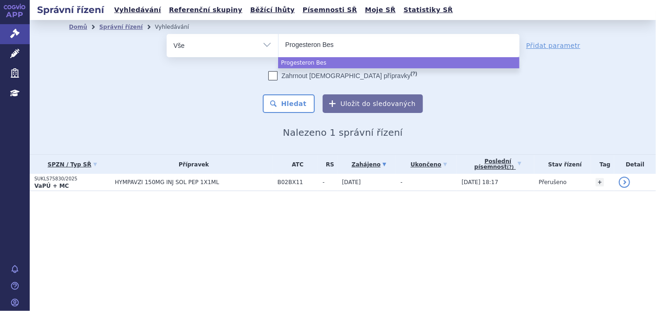
type input "Progesteron Besi"
type input "Progesteron Besin"
type input "Progesteron Besinc"
type input "Progesteron Besins"
select select "Progesteron Besins"
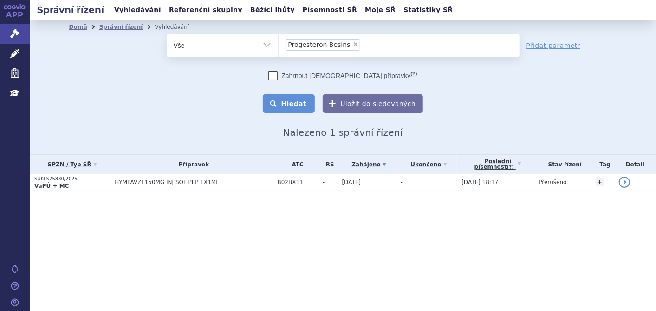
click at [294, 109] on button "Hledat" at bounding box center [289, 103] width 52 height 19
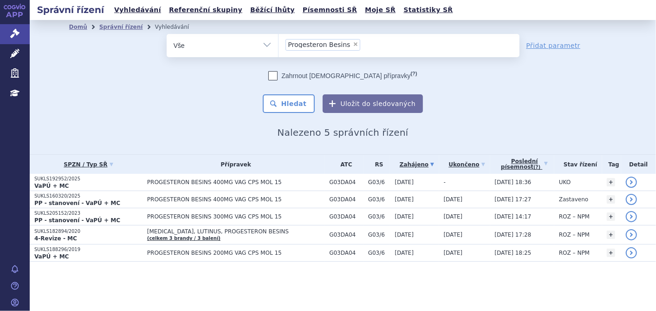
click at [188, 182] on span "PROGESTERON BESINS 400MG VAG CPS MOL 15" at bounding box center [235, 182] width 177 height 6
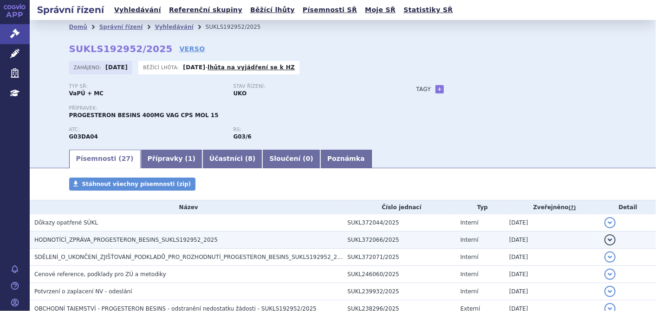
click at [162, 237] on span "HODNOTÍCÍ_ZPRÁVA_PROGESTERON_BESINS_SUKLS192952_2025" at bounding box center [125, 239] width 183 height 6
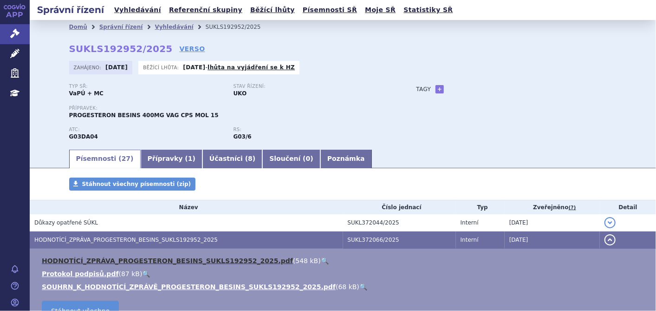
click at [145, 263] on link "HODNOTÍCÍ_ZPRÁVA_PROGESTERON_BESINS_SUKLS192952_2025.pdf" at bounding box center [167, 260] width 251 height 7
drag, startPoint x: 146, startPoint y: 255, endPoint x: 142, endPoint y: 261, distance: 7.3
drag, startPoint x: 142, startPoint y: 261, endPoint x: 104, endPoint y: 260, distance: 38.5
click at [104, 260] on link "HODNOTÍCÍ_ZPRÁVA_PROGESTERON_BESINS_SUKLS192952_2025.pdf" at bounding box center [167, 260] width 251 height 7
